Goal: Feedback & Contribution: Submit feedback/report problem

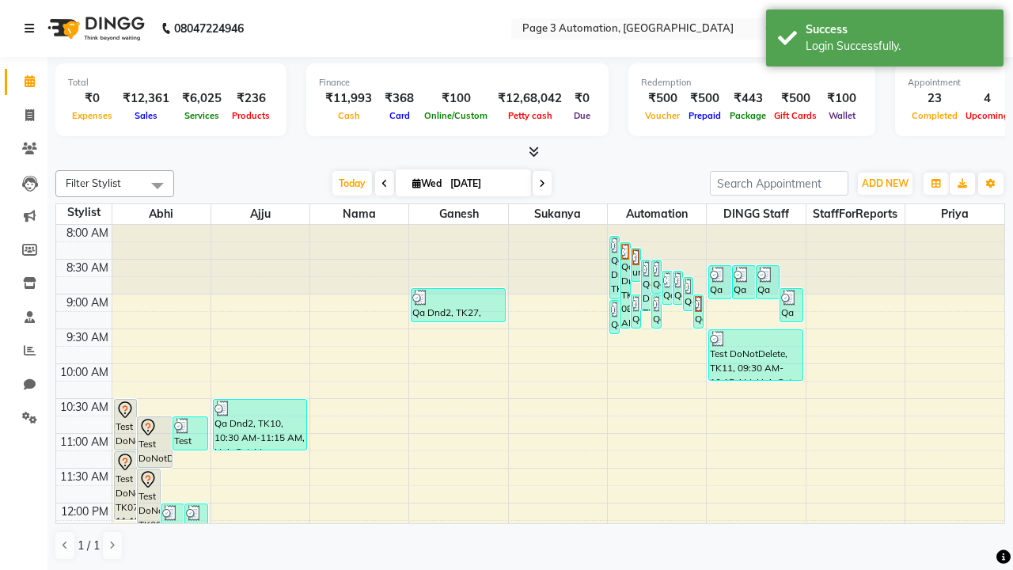
click at [32, 28] on icon at bounding box center [29, 28] width 9 height 11
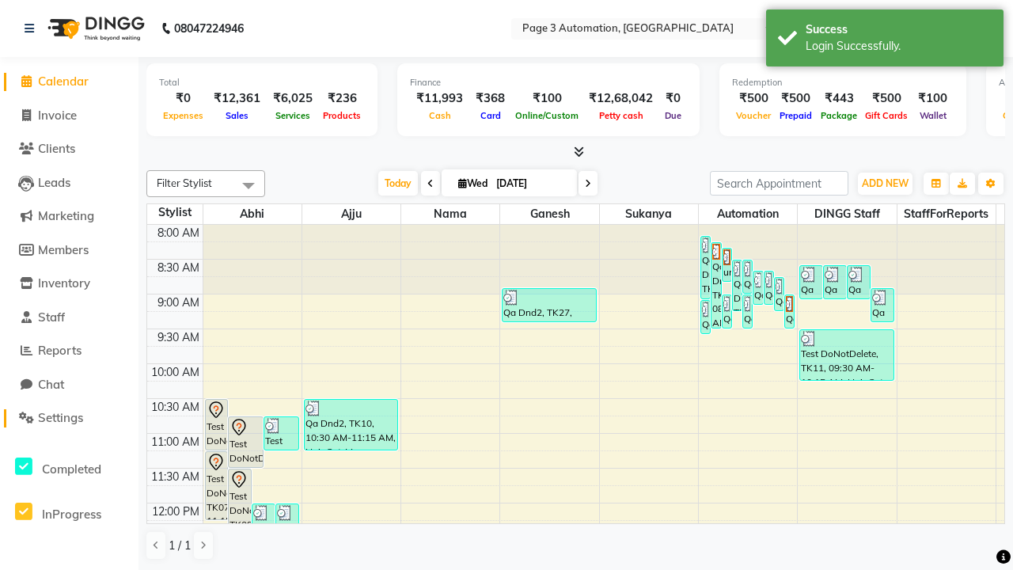
click at [69, 418] on span "Settings" at bounding box center [60, 417] width 45 height 15
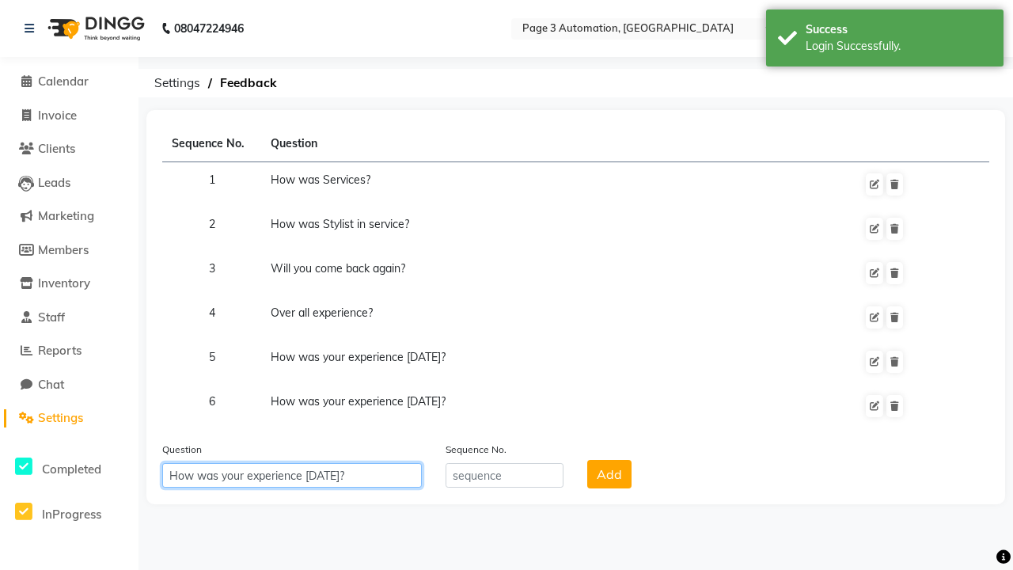
type input "How was your experience [DATE]?"
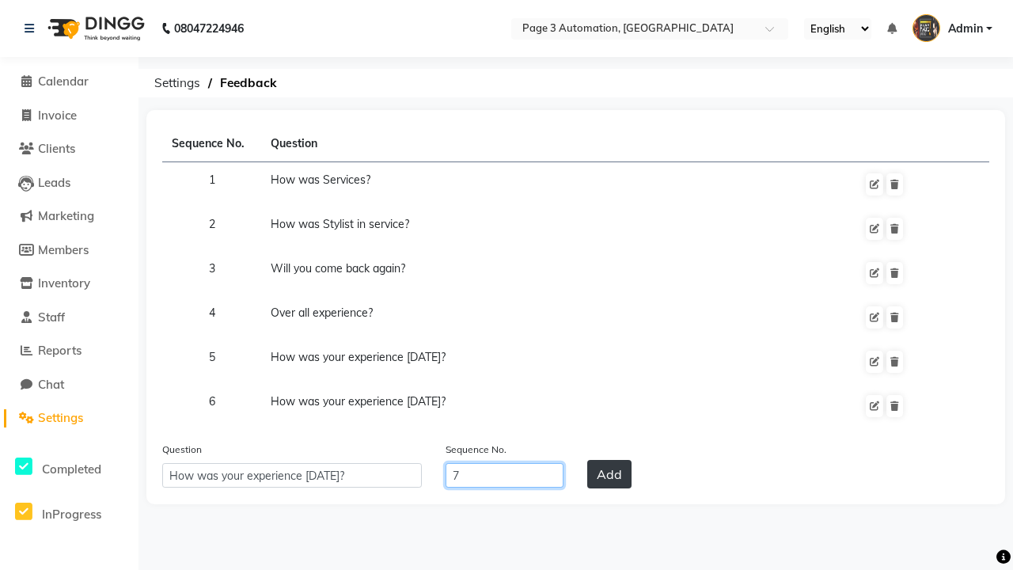
type input "7"
click at [609, 474] on button "Add" at bounding box center [609, 474] width 44 height 28
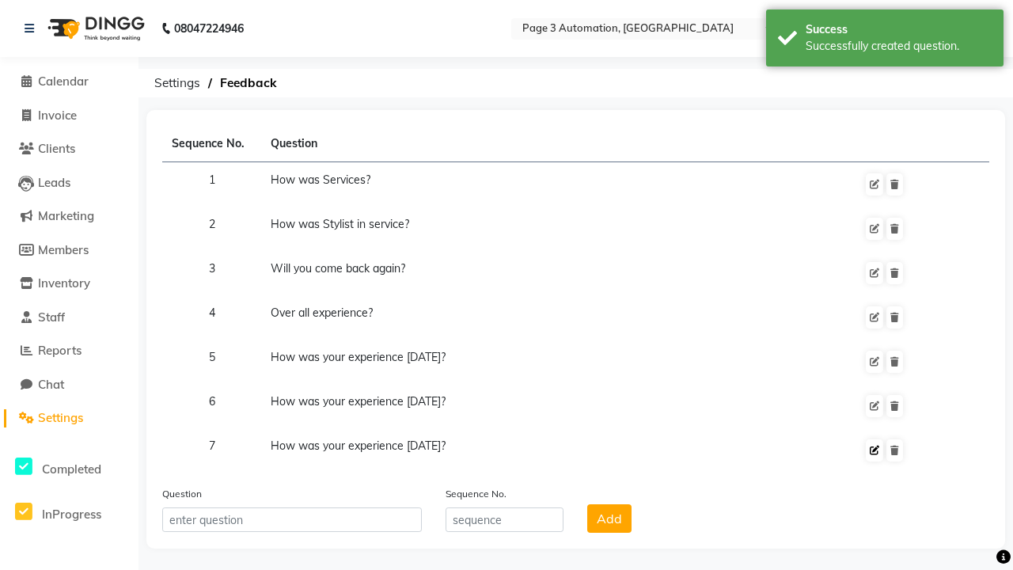
click at [885, 40] on div "Successfully created question." at bounding box center [898, 46] width 186 height 17
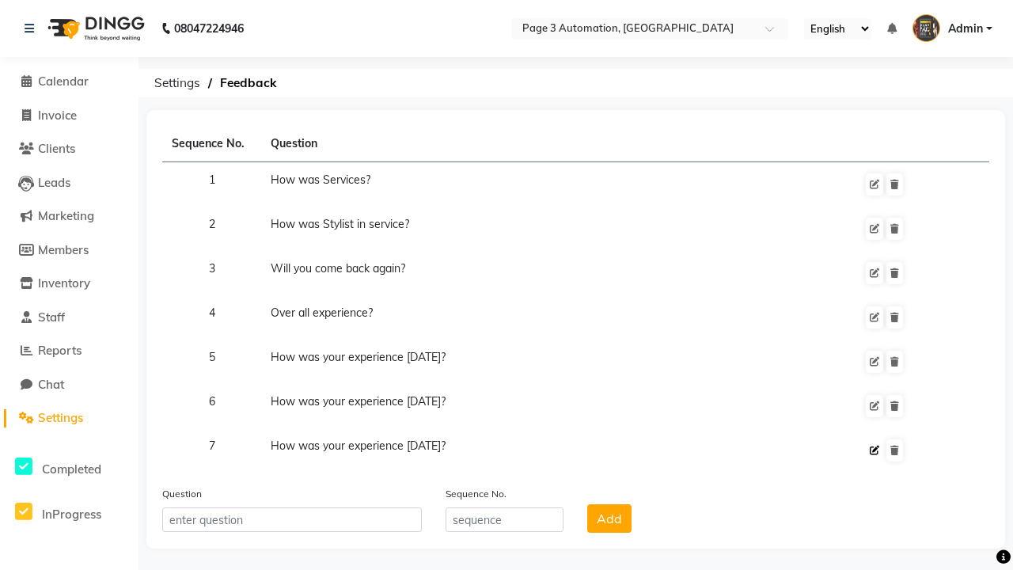
click at [874, 450] on icon at bounding box center [873, 449] width 9 height 9
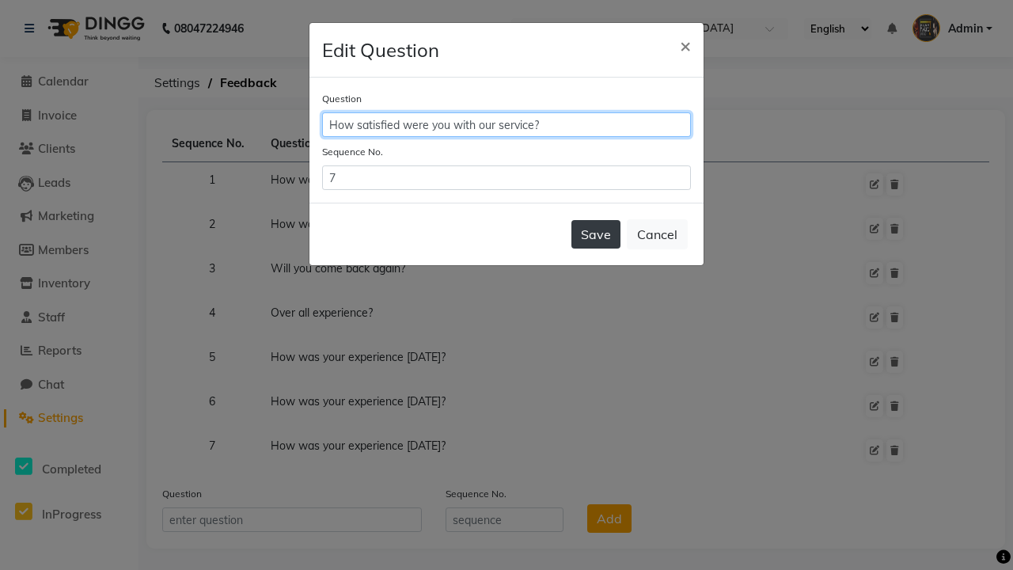
type input "How satisfied were you with our service?"
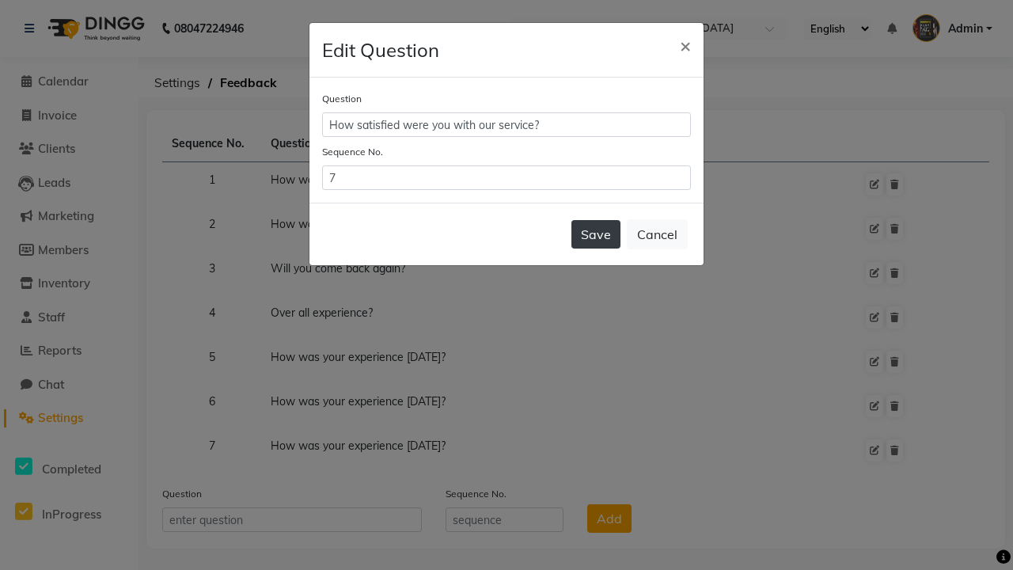
click at [596, 234] on button "Save" at bounding box center [595, 234] width 49 height 28
